Goal: Transaction & Acquisition: Purchase product/service

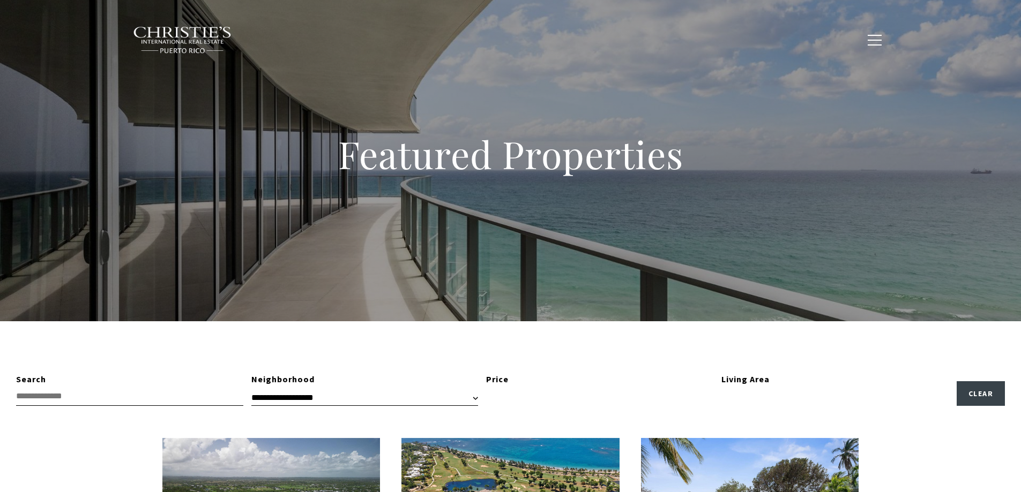
type input "**********"
type input "*********"
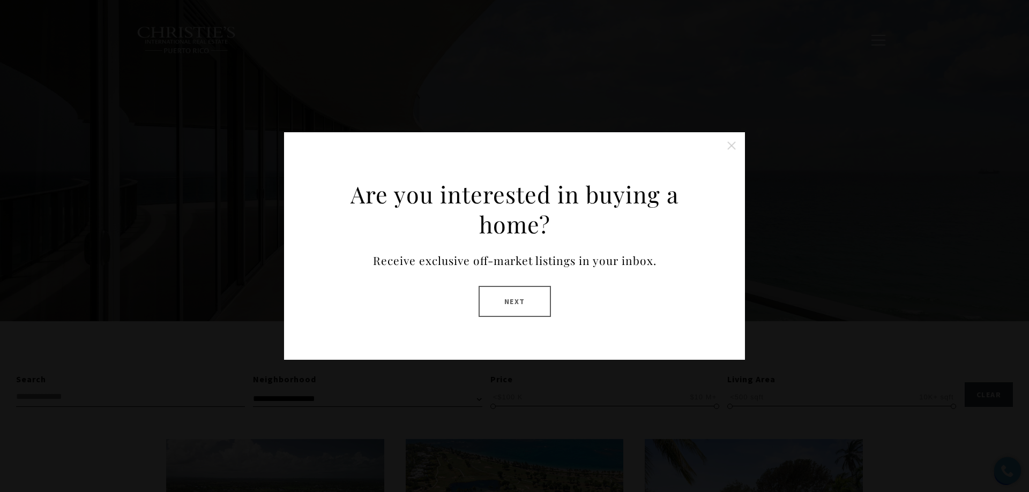
click at [730, 146] on button at bounding box center [731, 145] width 21 height 21
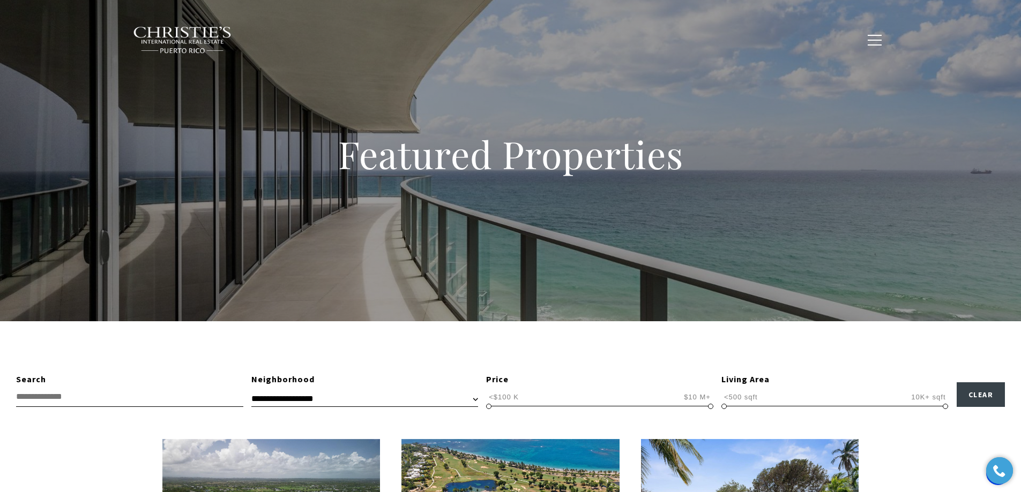
click at [199, 38] on img at bounding box center [183, 40] width 100 height 28
